Goal: Check status: Check status

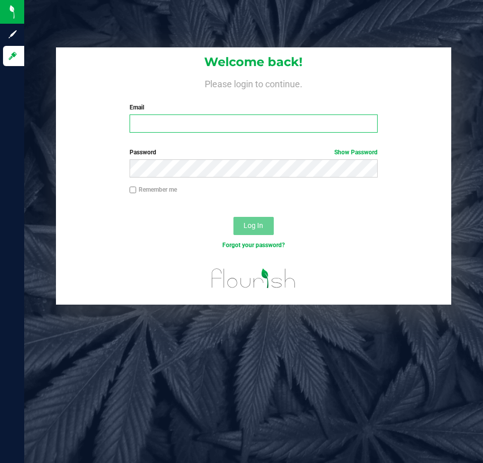
click at [154, 126] on input "Email" at bounding box center [254, 124] width 248 height 18
type input "[EMAIL_ADDRESS][DOMAIN_NAME]"
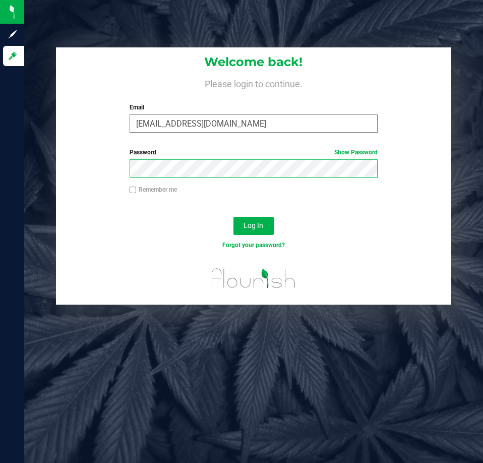
click at [234, 217] on button "Log In" at bounding box center [254, 226] width 40 height 18
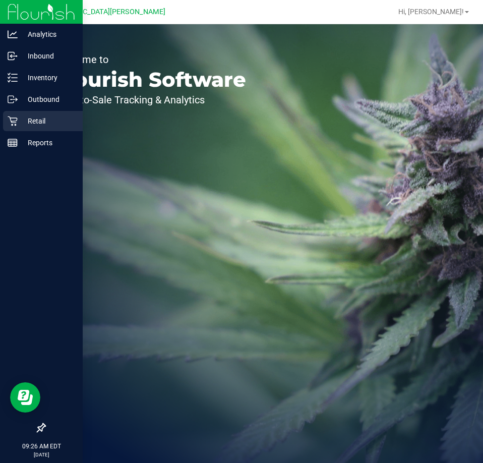
click at [14, 120] on icon at bounding box center [13, 121] width 10 height 10
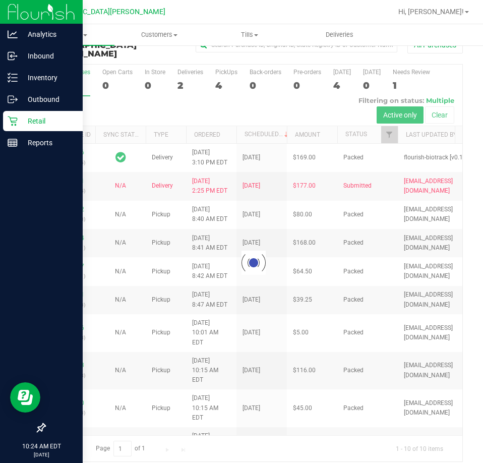
click at [14, 115] on div "Retail" at bounding box center [43, 121] width 80 height 20
click at [45, 54] on p "Inbound" at bounding box center [48, 56] width 61 height 12
click at [45, 118] on p "Retail" at bounding box center [48, 121] width 61 height 12
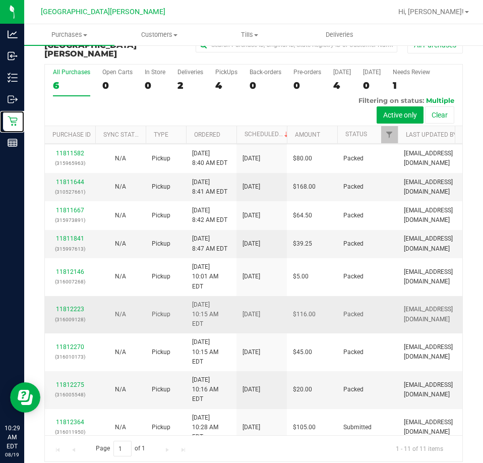
scroll to position [110, 0]
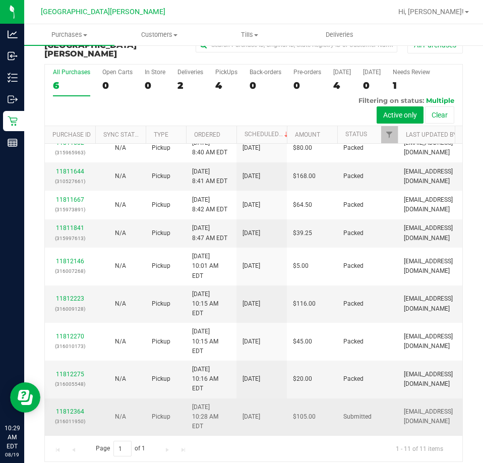
click at [56, 407] on div "11812364 (316011950)" at bounding box center [70, 416] width 38 height 19
click at [62, 408] on link "11812364" at bounding box center [70, 411] width 28 height 7
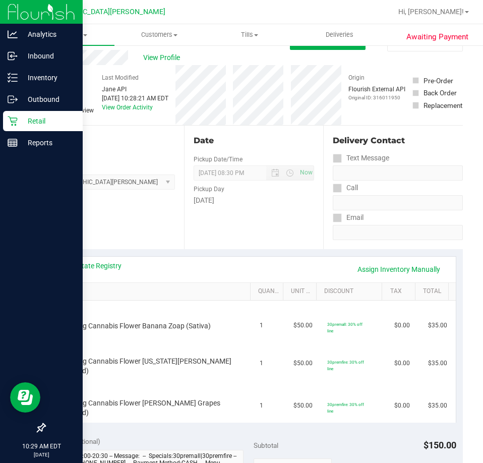
click at [12, 122] on icon at bounding box center [13, 122] width 10 height 10
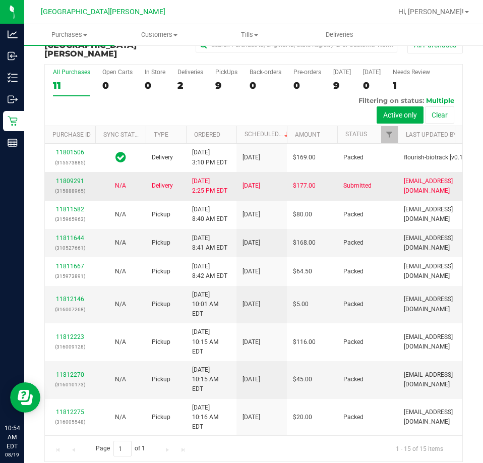
click at [230, 200] on td "8/18/2025 2:25 PM EDT" at bounding box center [211, 186] width 50 height 28
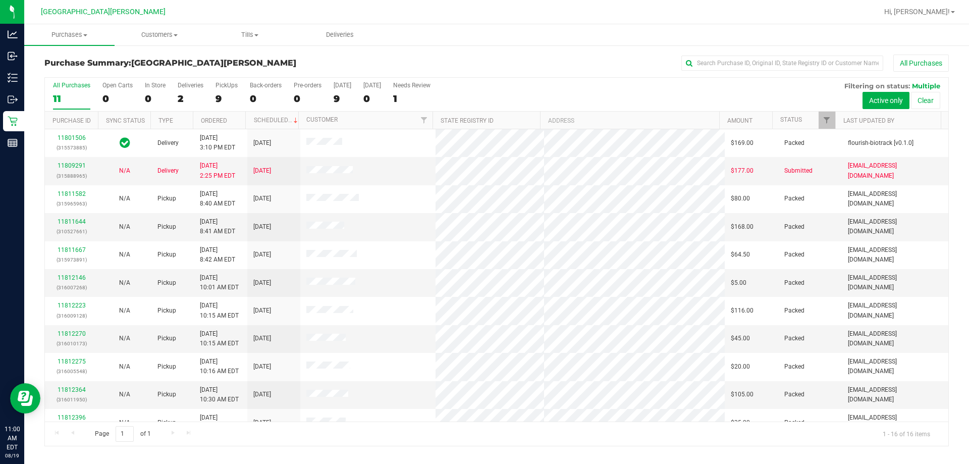
click at [483, 81] on div "All Purchases 11 Open Carts 0 In Store 0 Deliveries 2 PickUps 9 Back-orders 0 P…" at bounding box center [496, 82] width 903 height 8
click at [483, 88] on div "All Purchases 11 Open Carts 0 In Store 0 Deliveries 2 PickUps 9 Back-orders 0 P…" at bounding box center [496, 95] width 903 height 34
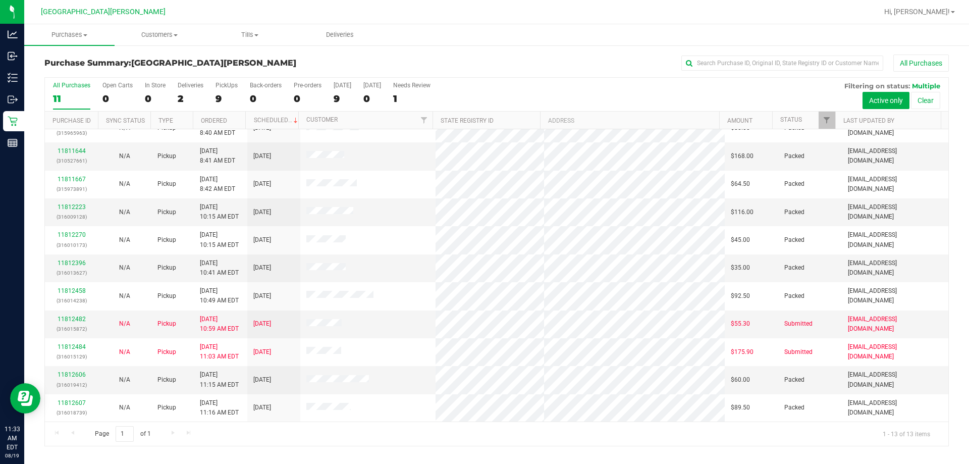
click at [452, 44] on ul "Purchases Summary of purchases Fulfillment All purchases Customers All customer…" at bounding box center [508, 35] width 969 height 22
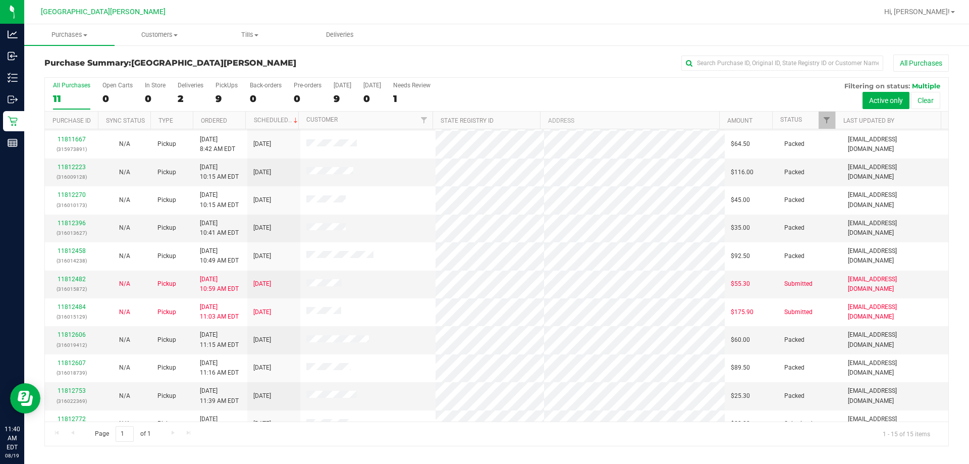
scroll to position [127, 0]
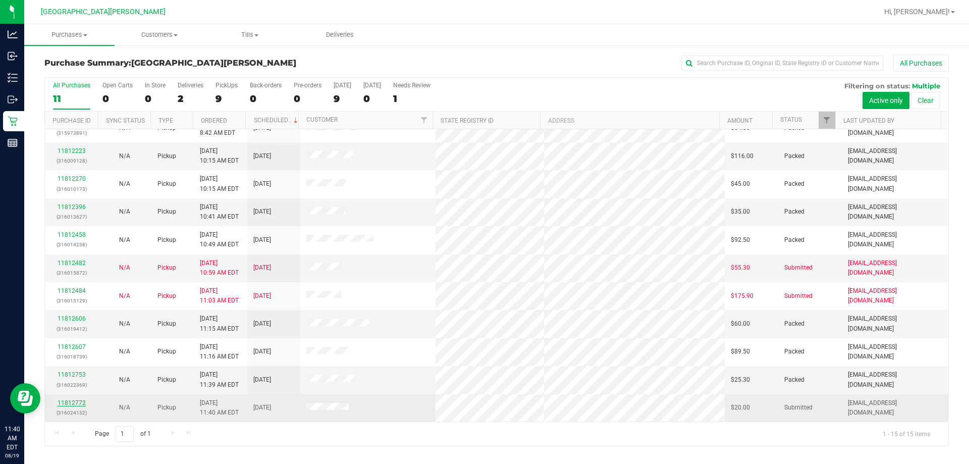
click at [81, 402] on link "11812772" at bounding box center [72, 402] width 28 height 7
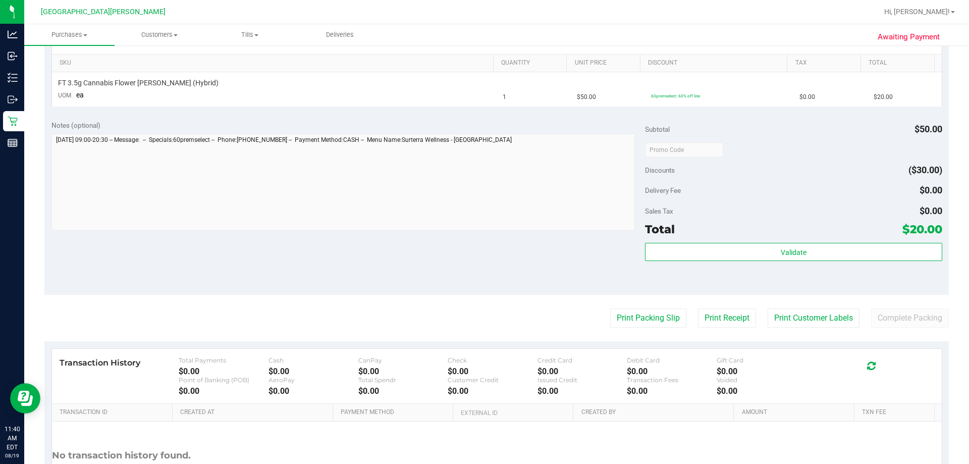
scroll to position [252, 0]
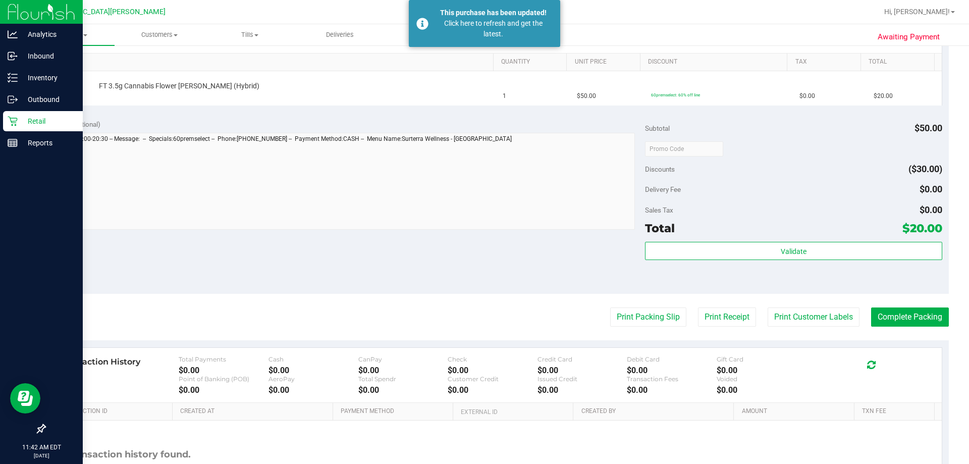
click at [24, 124] on p "Retail" at bounding box center [48, 121] width 61 height 12
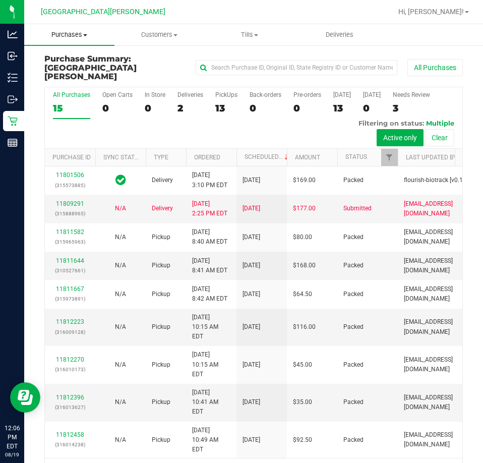
click at [72, 35] on span "Purchases" at bounding box center [69, 34] width 90 height 9
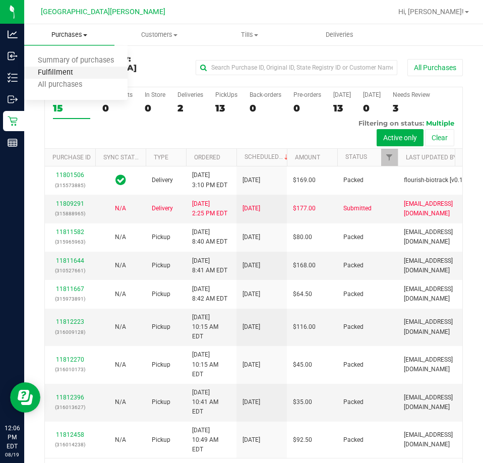
click at [62, 72] on span "Fulfillment" at bounding box center [55, 73] width 63 height 9
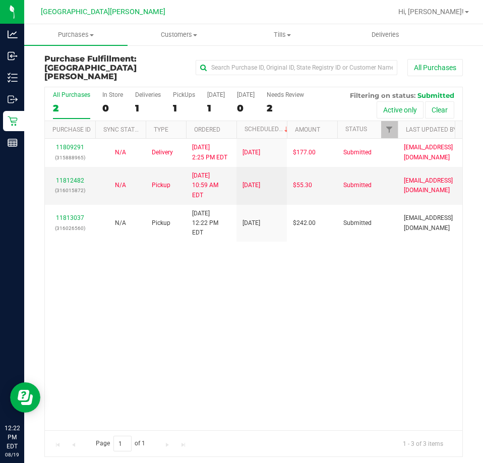
click at [203, 306] on div "11809291 (315888965) N/A Delivery 8/18/2025 2:25 PM EDT 8/22/2025 $177.00 Submi…" at bounding box center [254, 285] width 418 height 292
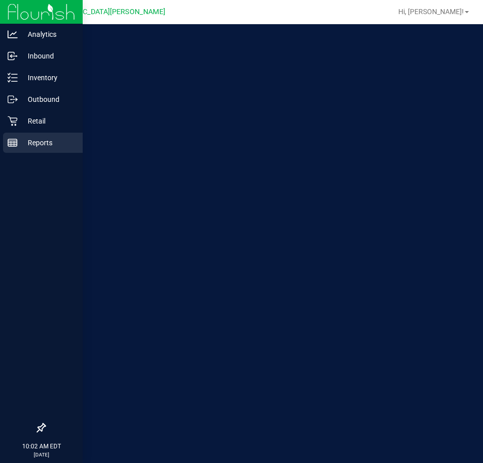
click at [18, 140] on p "Reports" at bounding box center [48, 143] width 61 height 12
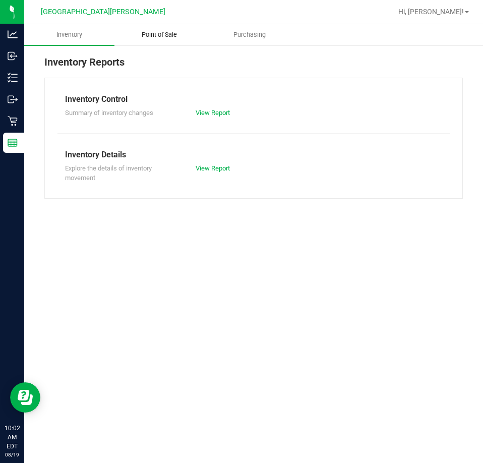
click at [163, 34] on span "Point of Sale" at bounding box center [159, 34] width 63 height 9
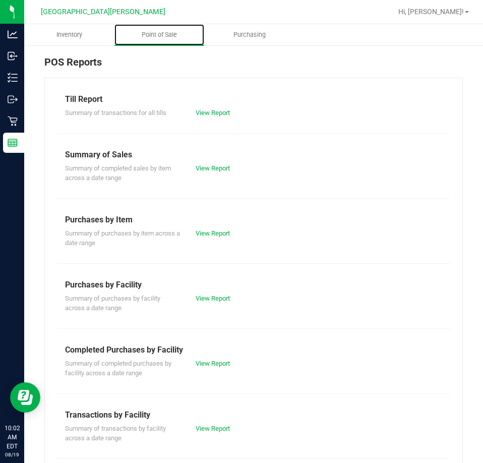
scroll to position [136, 0]
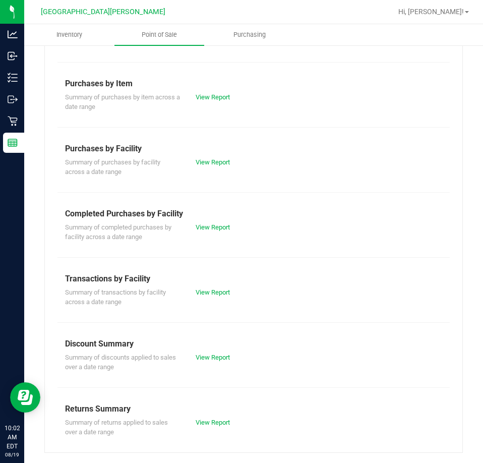
click at [217, 222] on div "View Report" at bounding box center [221, 227] width 66 height 10
click at [215, 222] on div "View Report" at bounding box center [221, 227] width 66 height 10
click at [206, 227] on link "View Report" at bounding box center [213, 227] width 34 height 8
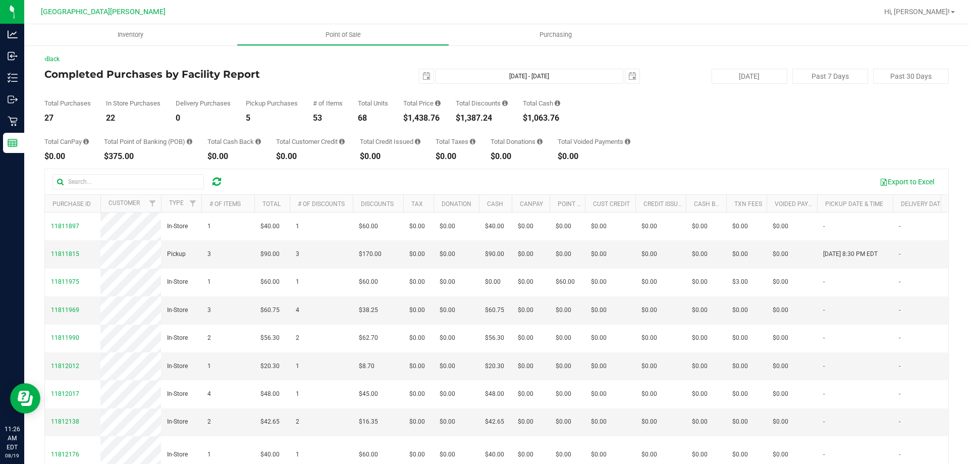
click at [669, 103] on div "Total Purchases 27 In Store Purchases 22 Delivery Purchases 0 Pickup Purchases …" at bounding box center [496, 103] width 904 height 38
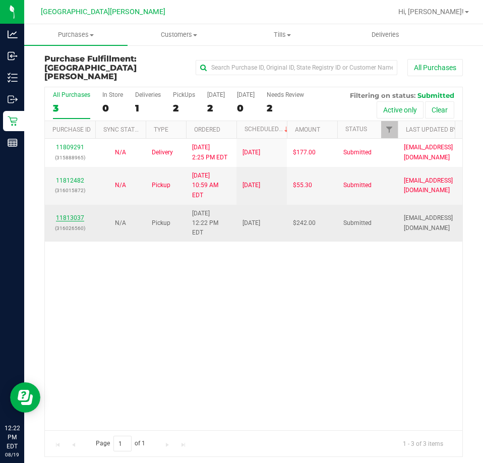
click at [81, 214] on link "11813037" at bounding box center [70, 217] width 28 height 7
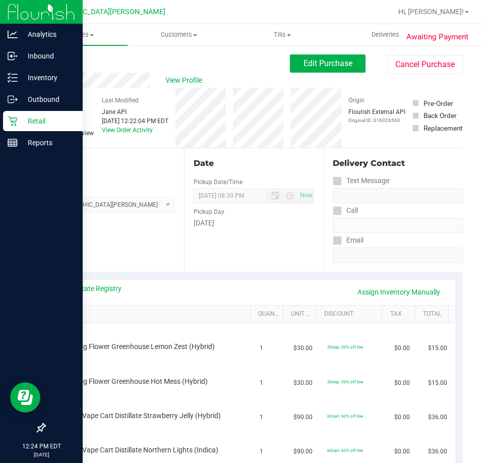
click at [11, 117] on icon at bounding box center [13, 121] width 10 height 10
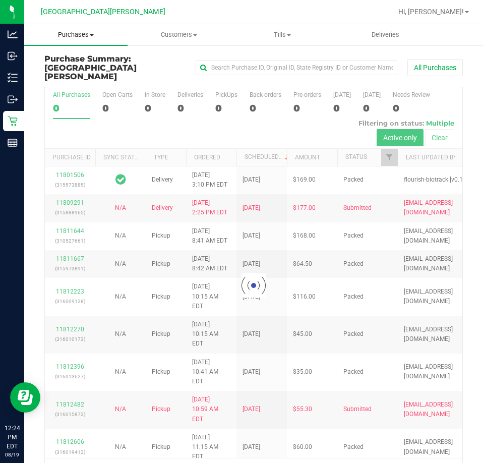
click at [69, 40] on uib-tab-heading "Purchases Summary of purchases Fulfillment All purchases" at bounding box center [75, 34] width 103 height 21
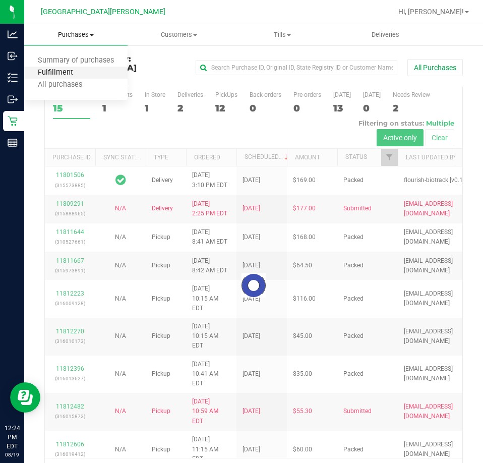
click at [64, 70] on span "Fulfillment" at bounding box center [55, 73] width 63 height 9
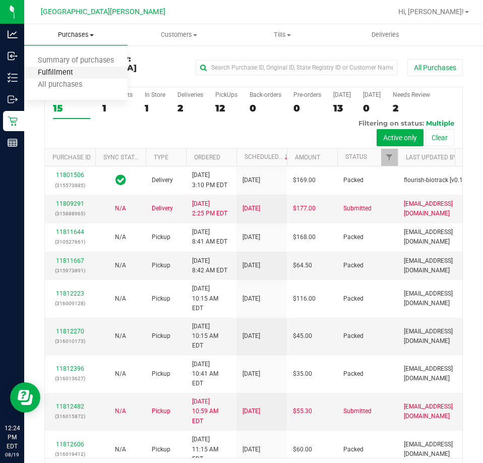
click at [58, 72] on span "Fulfillment" at bounding box center [55, 73] width 63 height 9
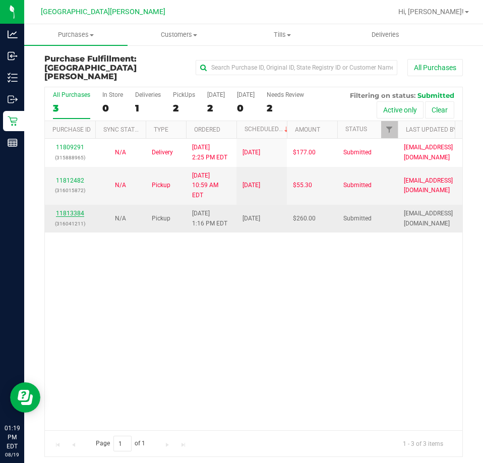
click at [82, 210] on link "11813384" at bounding box center [70, 213] width 28 height 7
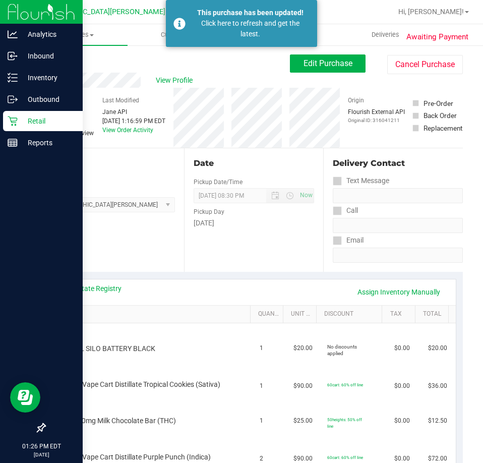
click at [27, 120] on p "Retail" at bounding box center [48, 121] width 61 height 12
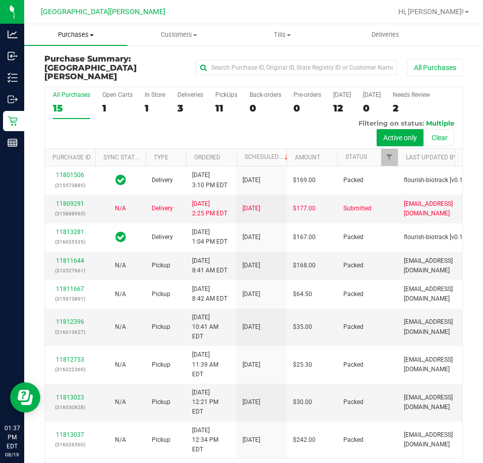
click at [75, 36] on span "Purchases" at bounding box center [75, 34] width 103 height 9
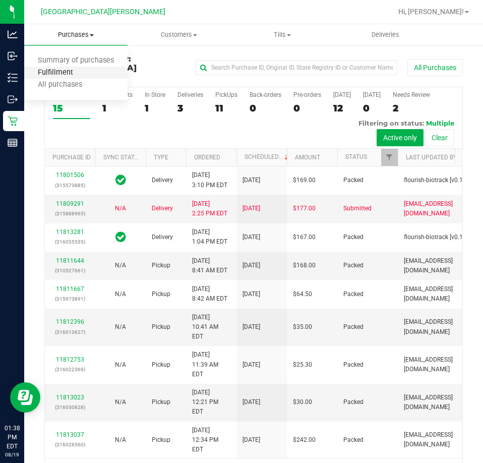
click at [63, 74] on span "Fulfillment" at bounding box center [55, 73] width 63 height 9
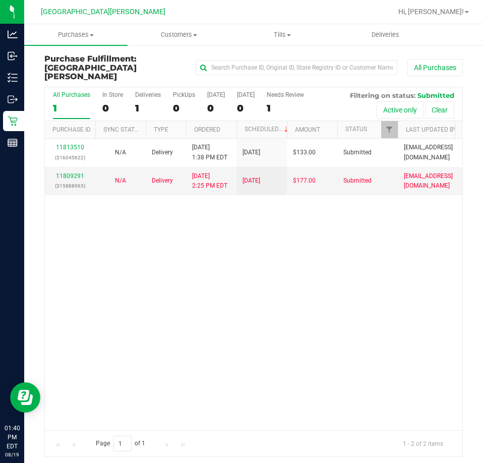
click at [224, 284] on div "11813510 (316045622) N/A Delivery [DATE] 1:38 PM EDT 8/22/2025 $133.00 Submitte…" at bounding box center [254, 285] width 418 height 292
